Goal: Task Accomplishment & Management: Use online tool/utility

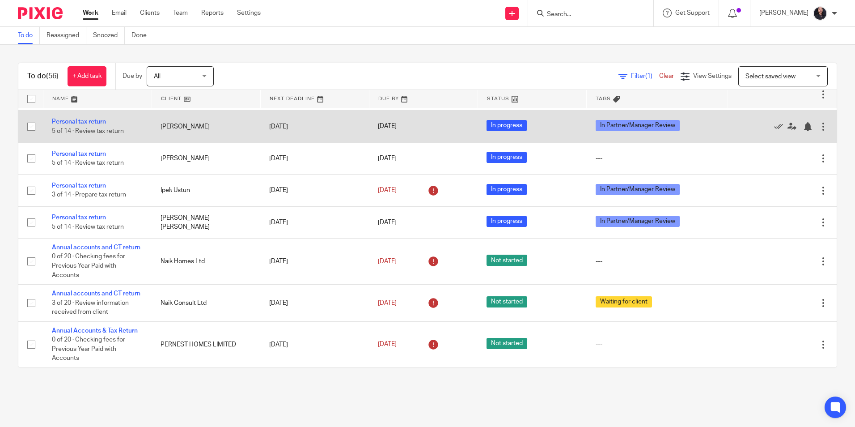
scroll to position [1698, 0]
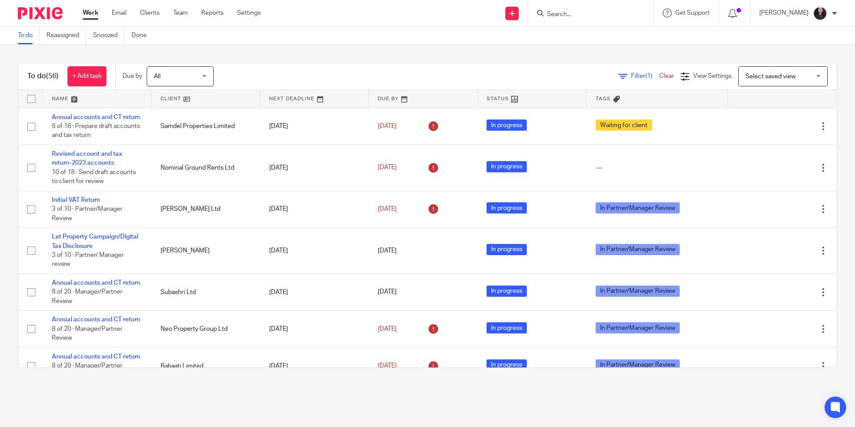
click at [588, 14] on input "Search" at bounding box center [586, 15] width 81 height 8
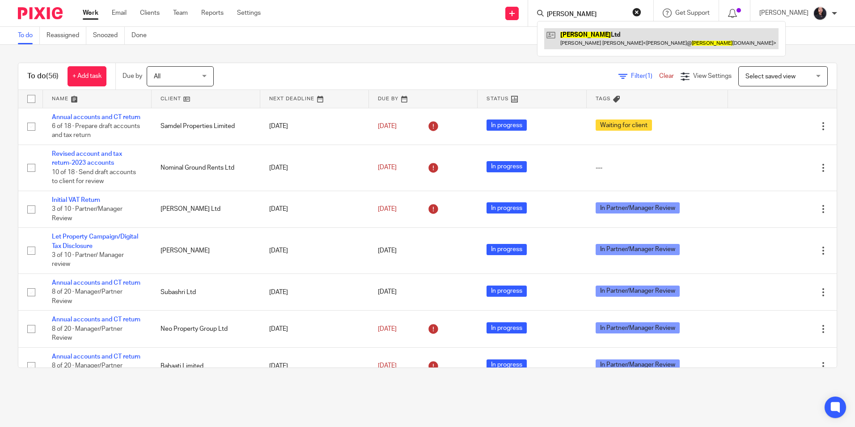
type input "terrence"
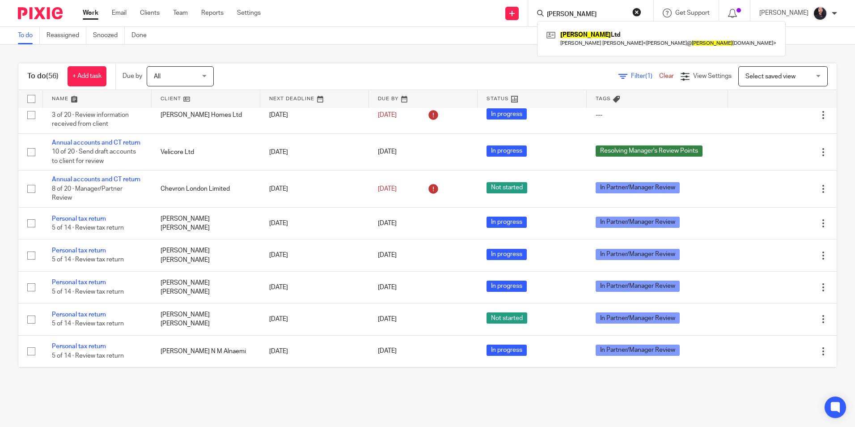
scroll to position [626, 0]
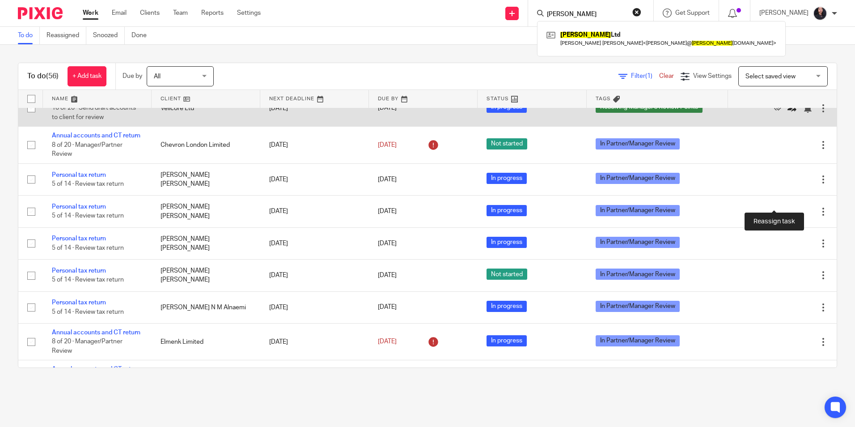
click at [788, 113] on icon at bounding box center [792, 108] width 9 height 9
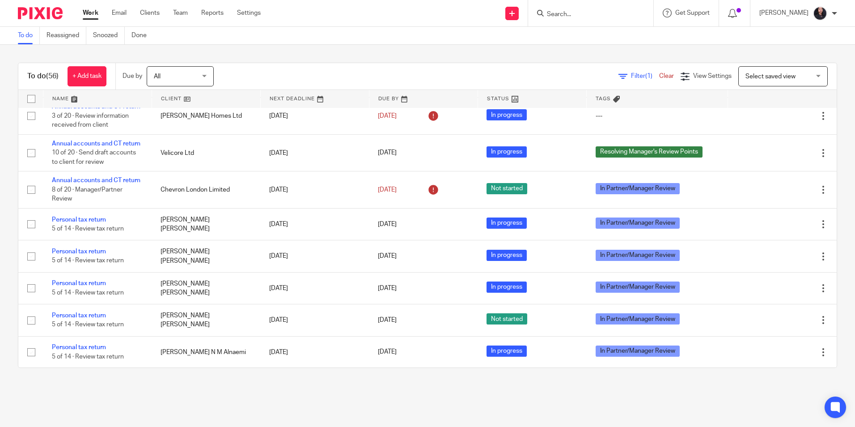
scroll to position [626, 0]
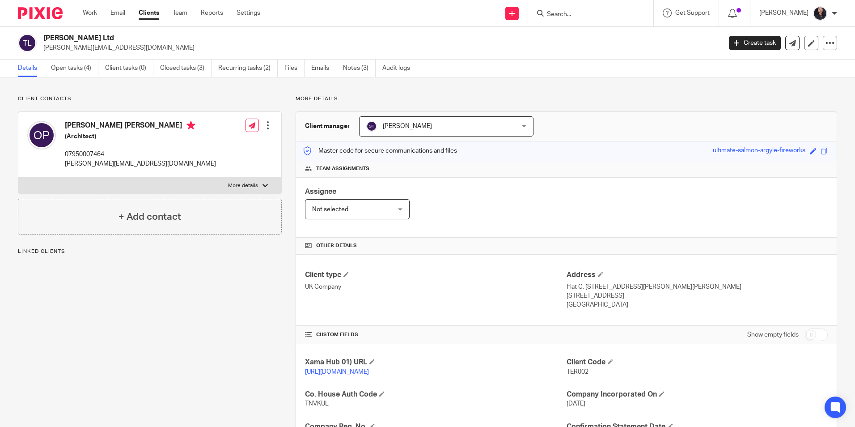
scroll to position [151, 0]
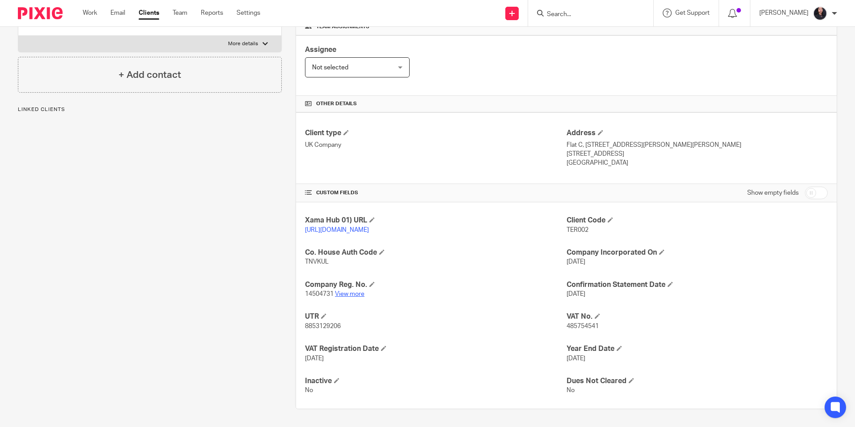
click at [356, 294] on link "View more" at bounding box center [350, 294] width 30 height 6
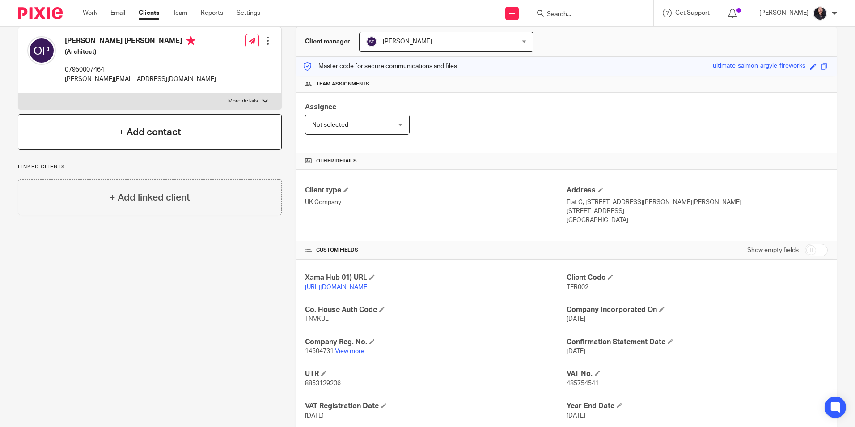
scroll to position [0, 0]
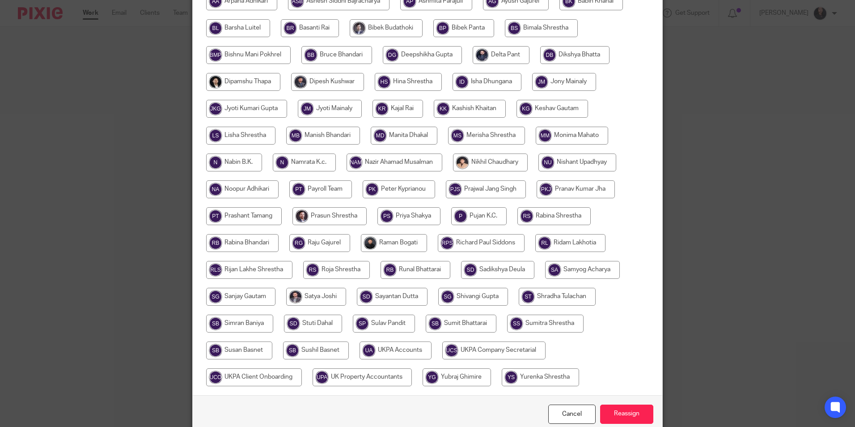
click at [390, 245] on input "radio" at bounding box center [394, 243] width 66 height 18
radio input "true"
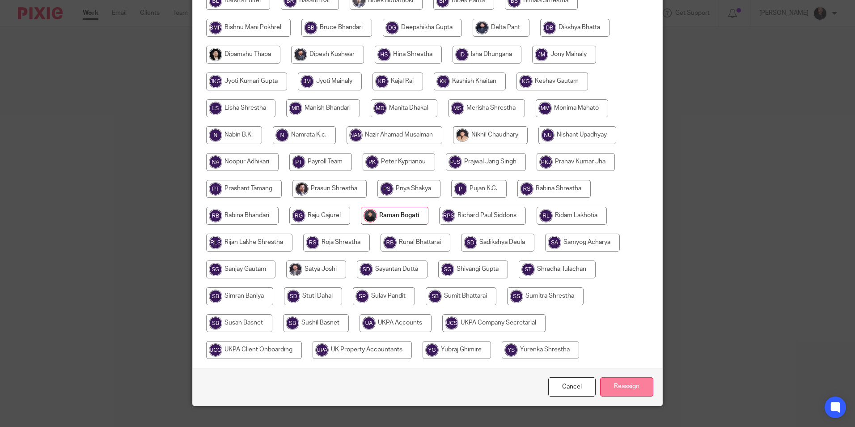
scroll to position [266, 0]
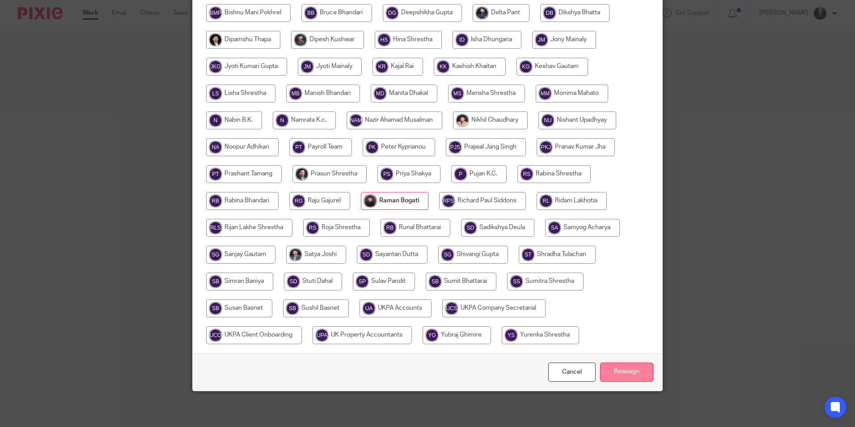
click at [619, 368] on input "Reassign" at bounding box center [626, 371] width 53 height 19
